Goal: Task Accomplishment & Management: Complete application form

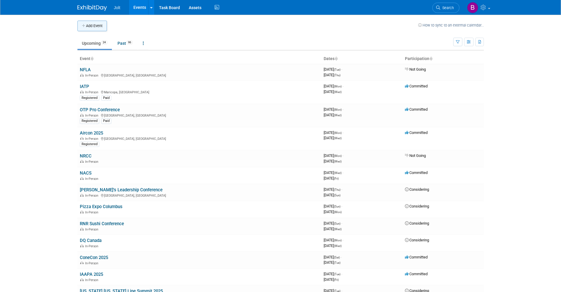
click at [102, 29] on button "Add Event" at bounding box center [91, 26] width 29 height 11
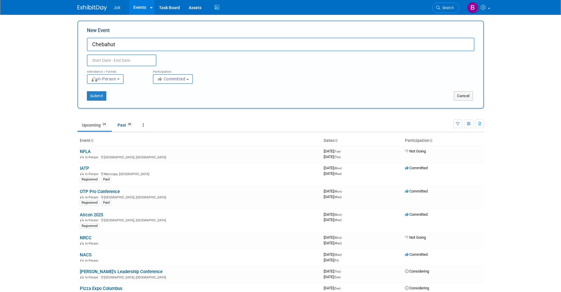
type input "Chebahut"
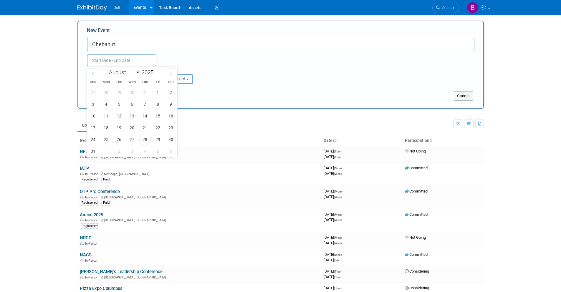
click at [118, 62] on input "text" at bounding box center [121, 60] width 69 height 12
click at [173, 74] on icon at bounding box center [171, 74] width 4 height 4
select select "8"
click at [118, 128] on span "23" at bounding box center [118, 127] width 11 height 11
click at [142, 128] on span "25" at bounding box center [144, 127] width 11 height 11
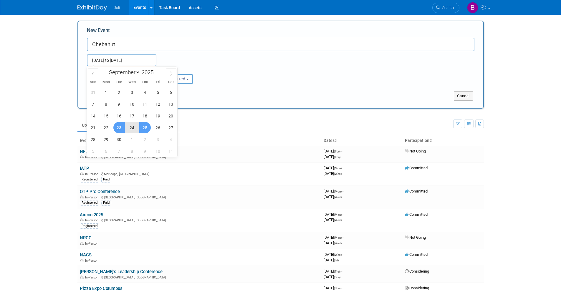
type input "Sep 23, 2025 to Sep 25, 2025"
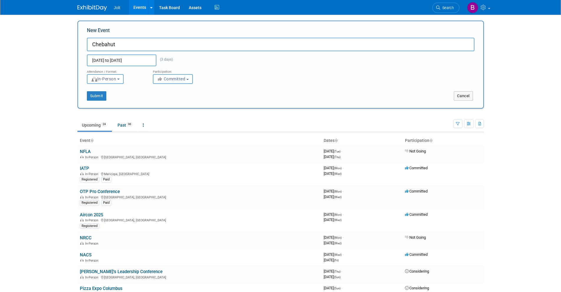
click at [164, 78] on span "Committed" at bounding box center [171, 79] width 29 height 5
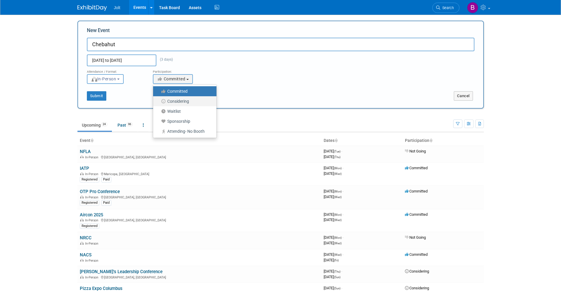
click at [167, 100] on icon at bounding box center [163, 101] width 7 height 4
click at [158, 100] on input "Considering" at bounding box center [157, 101] width 4 height 4
select select "2"
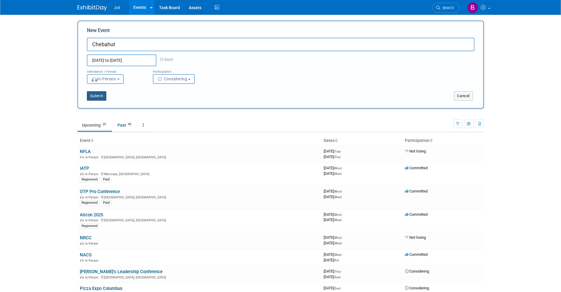
click at [93, 96] on button "Submit" at bounding box center [96, 95] width 19 height 9
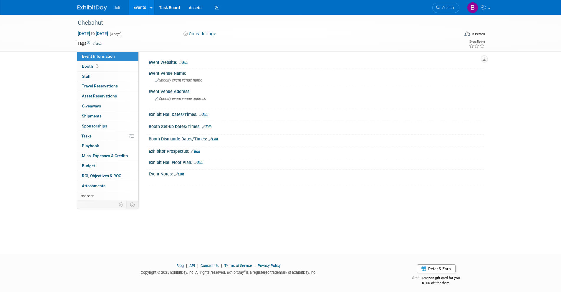
click at [184, 175] on link "Edit" at bounding box center [179, 174] width 10 height 4
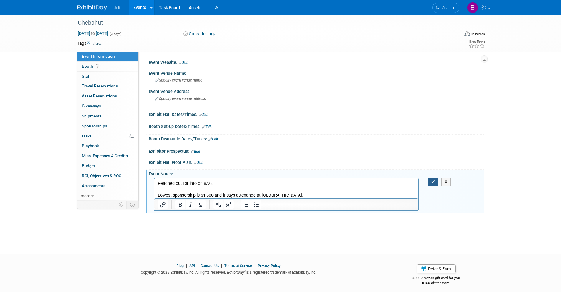
click at [432, 183] on icon "button" at bounding box center [433, 182] width 4 height 4
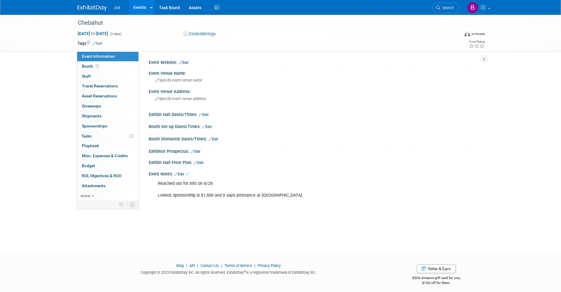
click at [99, 6] on img at bounding box center [91, 8] width 29 height 6
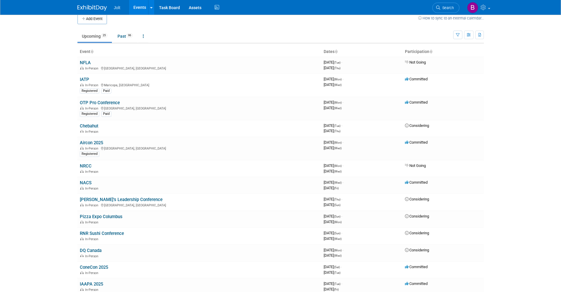
scroll to position [8, 0]
